Goal: Information Seeking & Learning: Learn about a topic

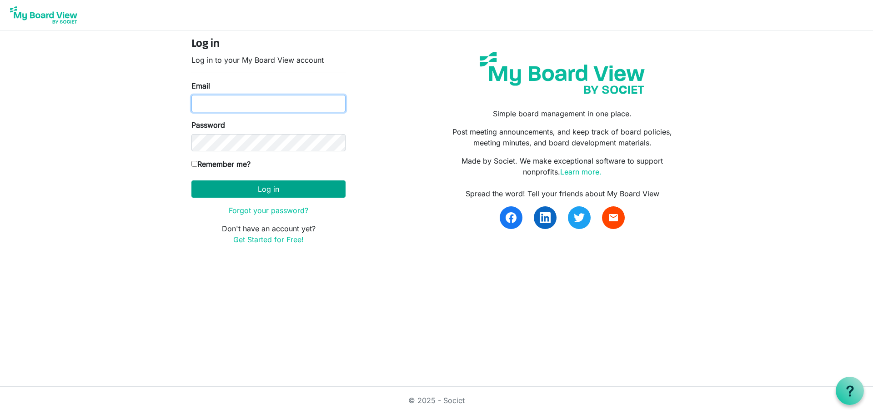
type input "[EMAIL_ADDRESS][DOMAIN_NAME]"
click at [258, 192] on button "Log in" at bounding box center [268, 188] width 154 height 17
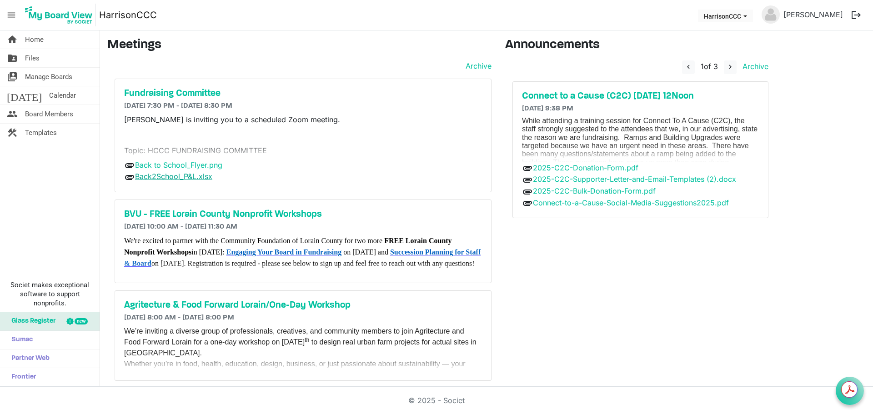
click at [198, 175] on link "Back2School_P&L.xlsx" at bounding box center [173, 176] width 77 height 9
click at [411, 171] on div "attachment Back2School_P&L.xlsx" at bounding box center [303, 177] width 358 height 12
click at [169, 94] on h5 "Fundraising Committee" at bounding box center [303, 93] width 358 height 11
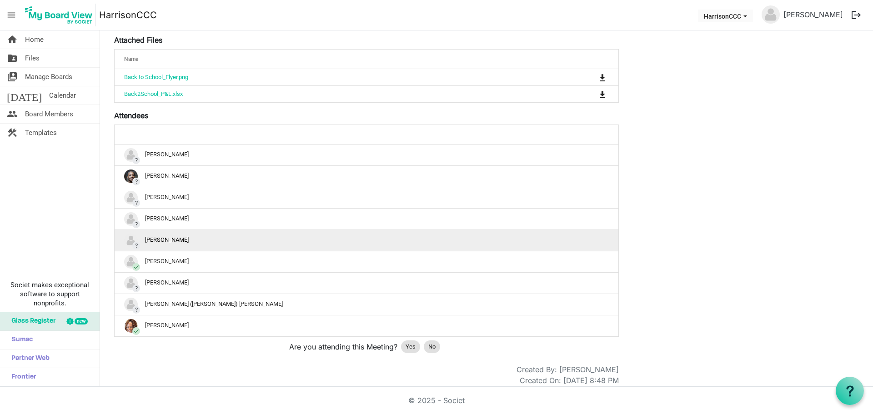
scroll to position [437, 0]
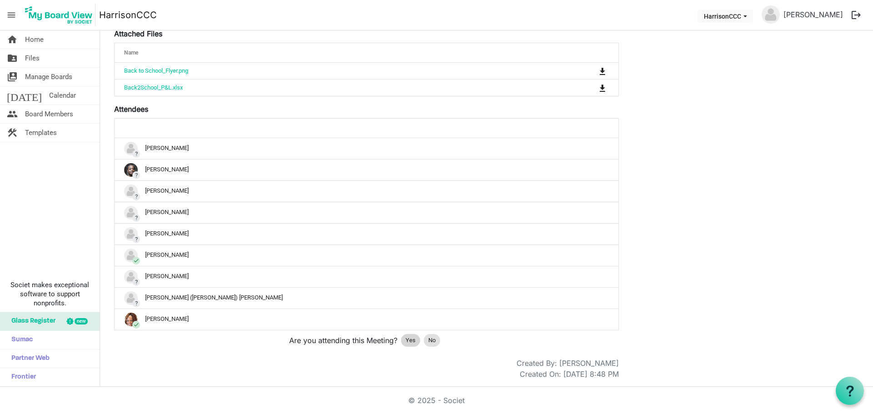
click at [410, 341] on span "Yes" at bounding box center [411, 340] width 10 height 9
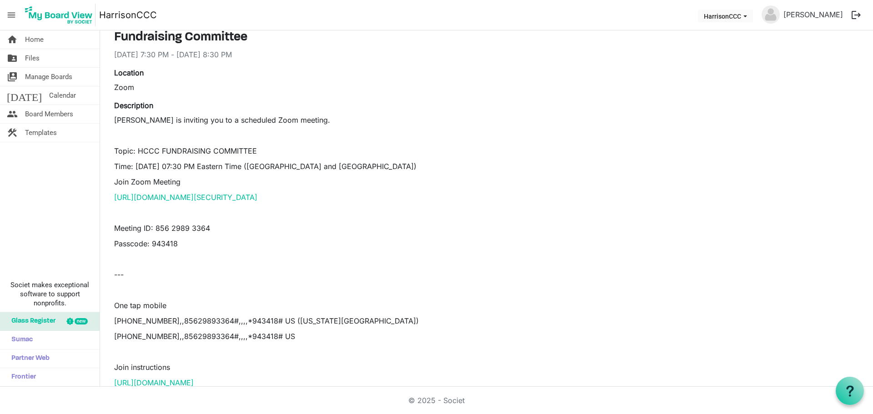
scroll to position [0, 0]
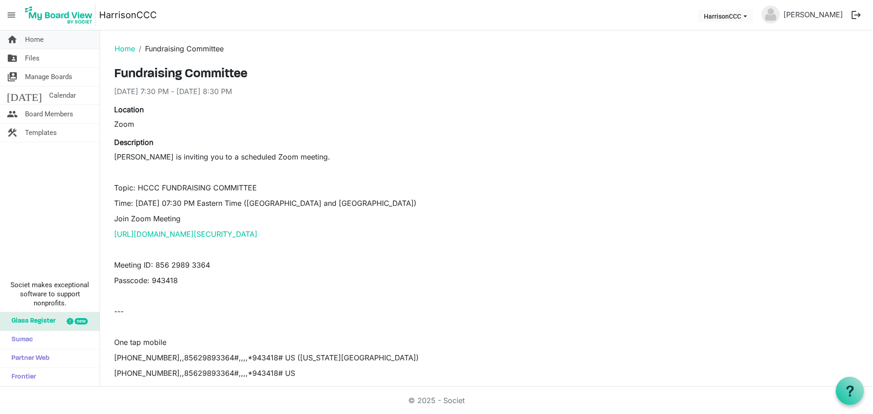
click at [36, 38] on span "Home" at bounding box center [34, 39] width 19 height 18
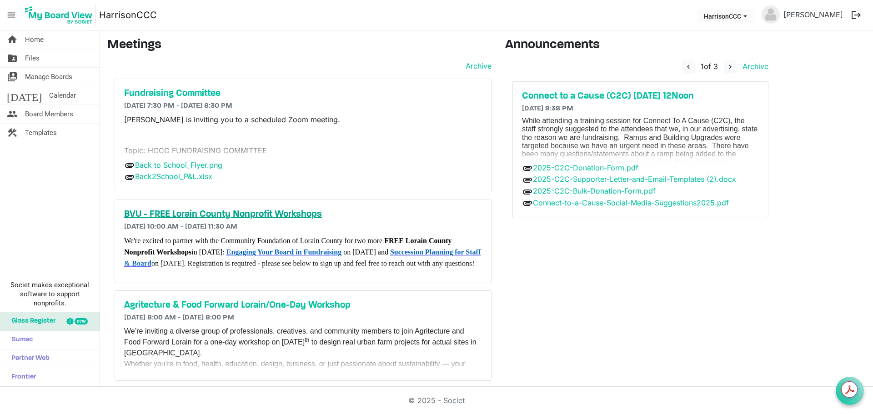
click at [261, 217] on h5 "BVU - FREE Lorain County Nonprofit Workshops" at bounding box center [303, 214] width 358 height 11
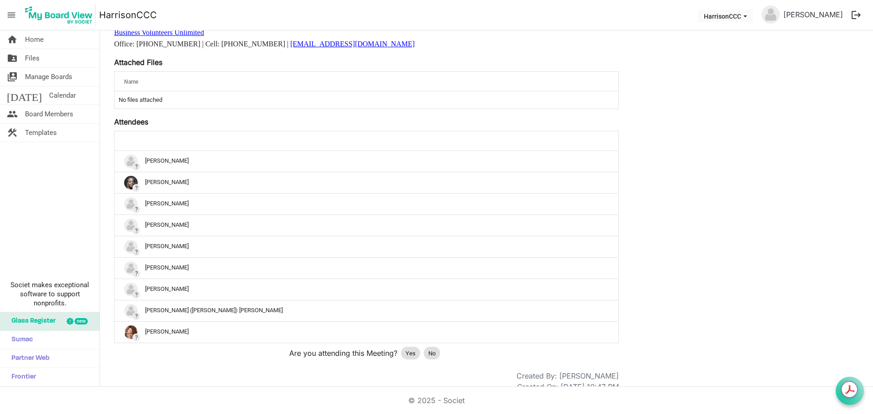
scroll to position [518, 0]
click at [435, 348] on span "No" at bounding box center [431, 352] width 7 height 9
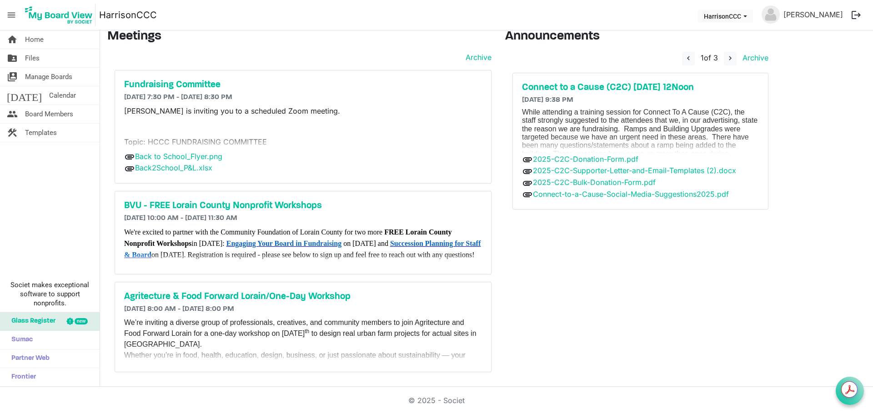
scroll to position [15, 0]
click at [255, 299] on h5 "Agritecture & Food Forward Lorain/One-Day Workshop" at bounding box center [303, 296] width 358 height 11
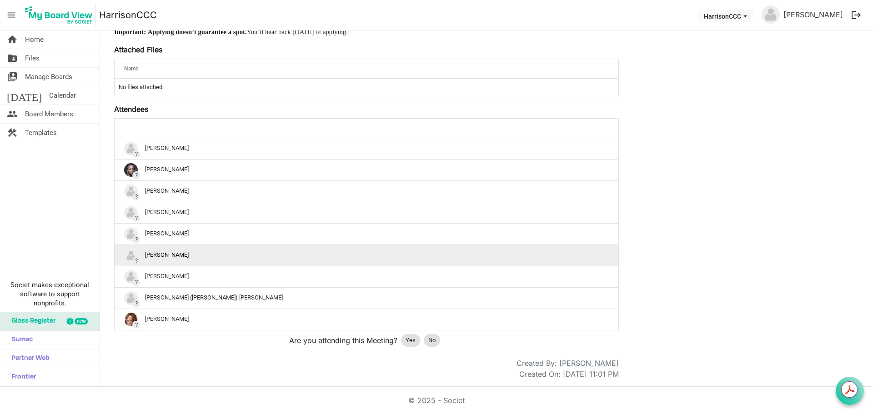
scroll to position [517, 0]
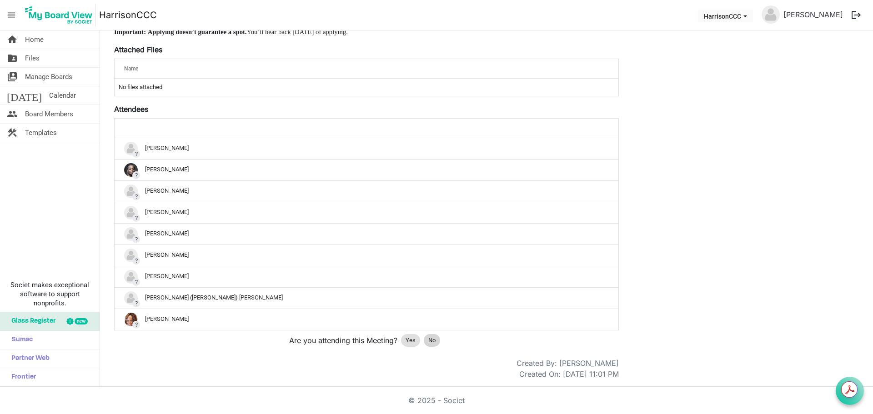
click at [436, 340] on span "No" at bounding box center [431, 340] width 7 height 9
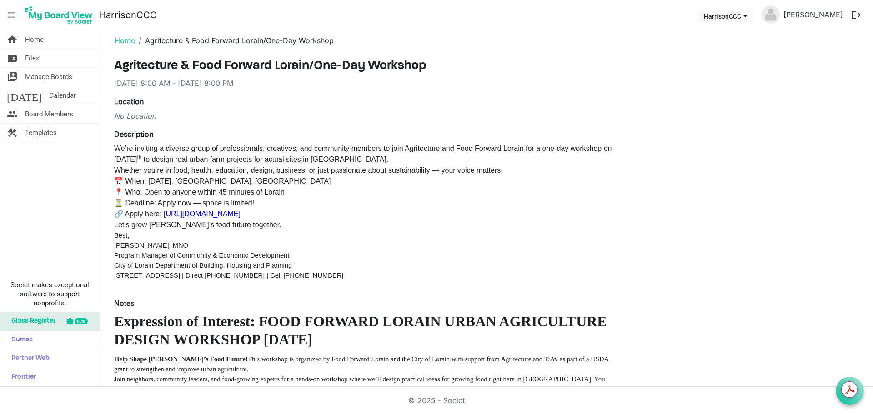
scroll to position [0, 0]
